Goal: Transaction & Acquisition: Purchase product/service

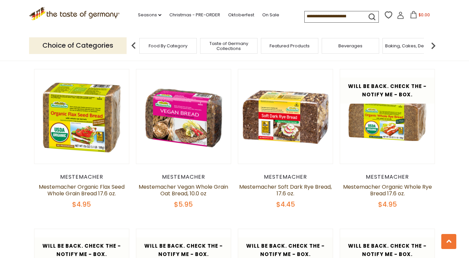
scroll to position [372, 0]
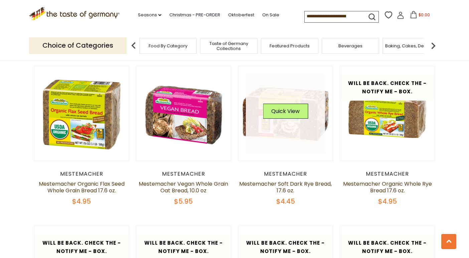
click at [299, 129] on link at bounding box center [285, 113] width 79 height 79
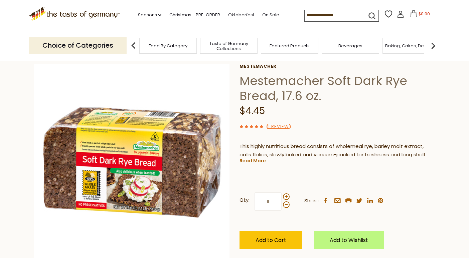
scroll to position [37, 0]
